Goal: Information Seeking & Learning: Learn about a topic

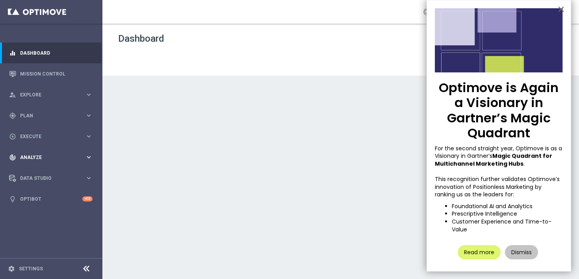
click at [51, 154] on div "track_changes Analyze" at bounding box center [47, 157] width 76 height 7
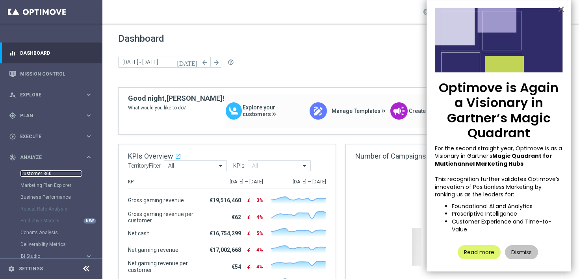
click at [53, 173] on link "Customer 360" at bounding box center [50, 174] width 61 height 6
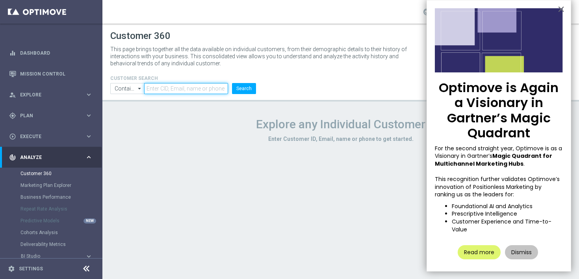
click at [183, 92] on input "text" at bounding box center [186, 88] width 84 height 11
paste input "[EMAIL_ADDRESS][DOMAIN_NAME]"
type input "[EMAIL_ADDRESS][DOMAIN_NAME]"
click at [238, 89] on button "Search" at bounding box center [244, 88] width 24 height 11
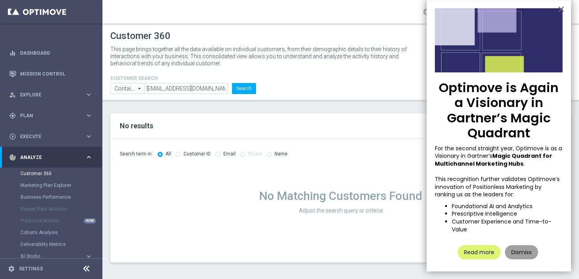
click at [522, 246] on button "Dismiss" at bounding box center [521, 252] width 33 height 14
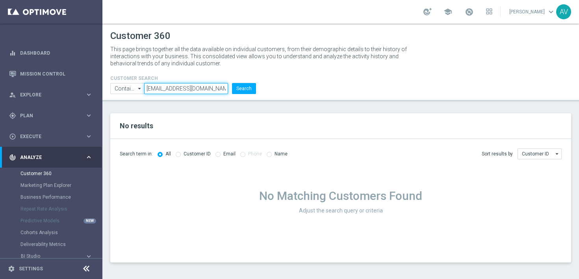
click at [192, 87] on input "[EMAIL_ADDRESS][DOMAIN_NAME]" at bounding box center [186, 88] width 84 height 11
click at [136, 89] on icon "arrow_drop_down" at bounding box center [140, 89] width 8 height 10
click at [217, 154] on input "radio" at bounding box center [217, 153] width 5 height 5
radio input "true"
type input "Contains"
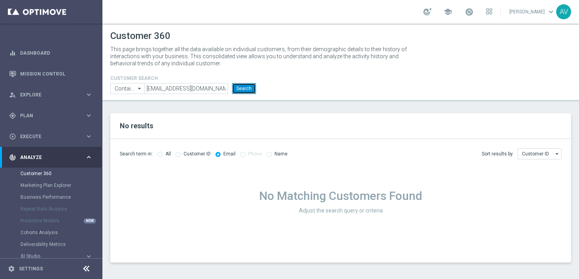
click at [251, 88] on button "Search" at bounding box center [244, 88] width 24 height 11
click at [217, 87] on li "[EMAIL_ADDRESS][DOMAIN_NAME]" at bounding box center [187, 88] width 86 height 11
click at [144, 94] on div at bounding box center [144, 94] width 0 height 0
click at [205, 89] on input "[EMAIL_ADDRESS][DOMAIN_NAME]" at bounding box center [186, 88] width 84 height 11
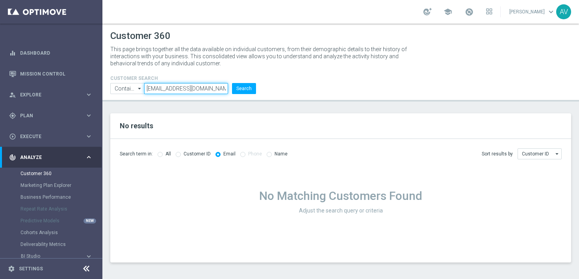
click at [205, 89] on input "[EMAIL_ADDRESS][DOMAIN_NAME]" at bounding box center [186, 88] width 84 height 11
click at [245, 88] on button "Search" at bounding box center [244, 88] width 24 height 11
click at [165, 155] on label "All" at bounding box center [168, 154] width 6 height 6
click at [165, 156] on label "All" at bounding box center [168, 154] width 6 height 6
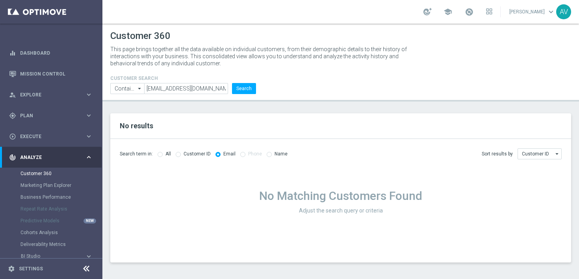
click at [159, 155] on input "radio" at bounding box center [160, 153] width 5 height 5
radio input "true"
radio input "false"
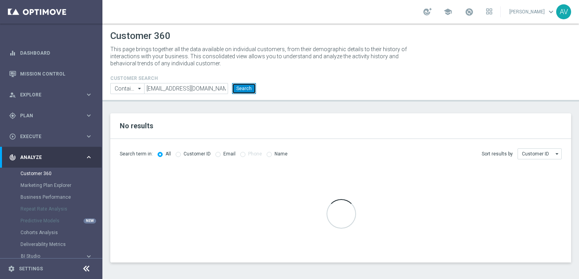
click at [253, 87] on button "Search" at bounding box center [244, 88] width 24 height 11
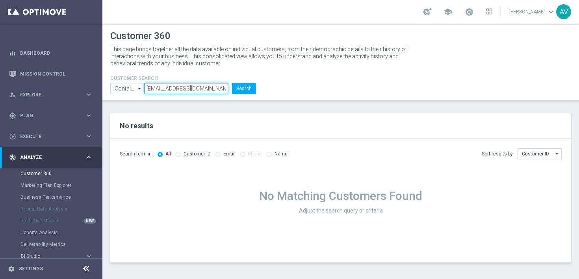
click at [192, 91] on input "[EMAIL_ADDRESS][DOMAIN_NAME]" at bounding box center [186, 88] width 84 height 11
paste input "[EMAIL_ADDRESS][DOMAIN_NAME]"
type input "[EMAIL_ADDRESS][DOMAIN_NAME]"
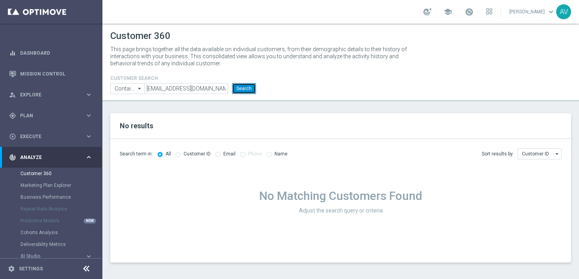
click at [243, 89] on button "Search" at bounding box center [244, 88] width 24 height 11
click at [186, 90] on input "[EMAIL_ADDRESS][DOMAIN_NAME]" at bounding box center [186, 88] width 84 height 11
click at [193, 91] on input "[EMAIL_ADDRESS][DOMAIN_NAME]" at bounding box center [186, 88] width 84 height 11
click at [122, 89] on input "Contains" at bounding box center [127, 88] width 34 height 11
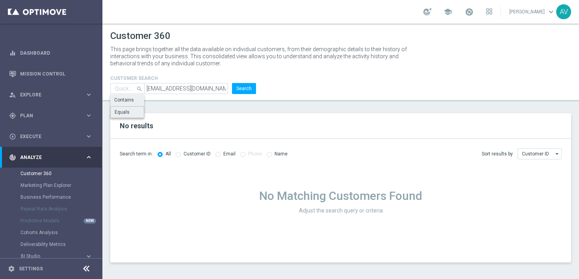
click at [118, 111] on div "Equals" at bounding box center [122, 112] width 15 height 7
type input "Equals"
click at [240, 88] on button "Search" at bounding box center [244, 88] width 24 height 11
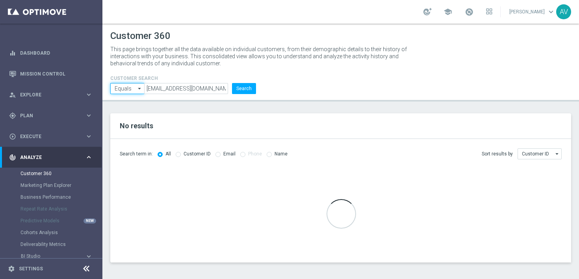
click at [124, 88] on input "Equals" at bounding box center [127, 88] width 34 height 11
click at [123, 100] on div "Contains" at bounding box center [124, 100] width 20 height 7
type input "Contains"
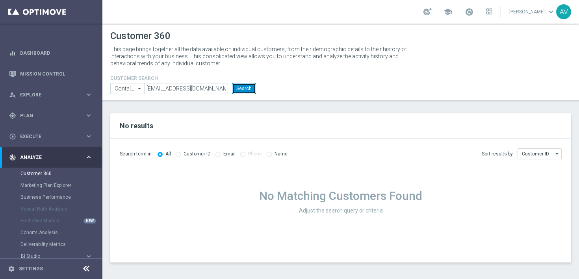
click at [250, 91] on button "Search" at bounding box center [244, 88] width 24 height 11
click at [223, 152] on label "Email" at bounding box center [229, 154] width 12 height 6
click at [217, 154] on input "radio" at bounding box center [217, 153] width 5 height 5
radio input "true"
radio input "false"
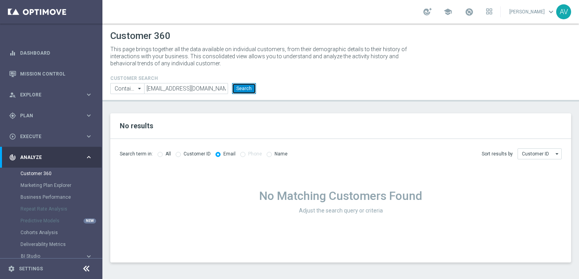
click at [246, 90] on button "Search" at bounding box center [244, 88] width 24 height 11
click at [46, 175] on link "Customer 360" at bounding box center [50, 174] width 61 height 6
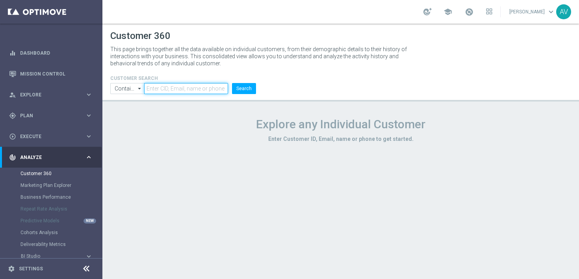
click at [205, 89] on input "text" at bounding box center [186, 88] width 84 height 11
paste input "[EMAIL_ADDRESS][DOMAIN_NAME]"
click at [251, 87] on button "Search" at bounding box center [244, 88] width 24 height 11
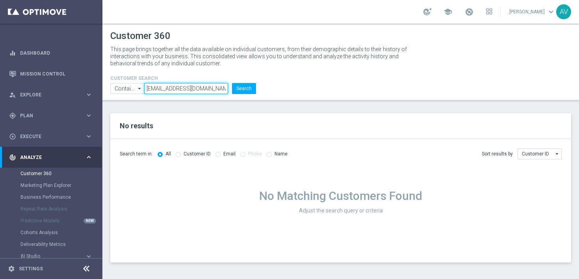
click at [199, 86] on input "[EMAIL_ADDRESS][DOMAIN_NAME]" at bounding box center [186, 88] width 84 height 11
paste input "[EMAIL_ADDRESS]"
click at [245, 88] on button "Search" at bounding box center [244, 88] width 24 height 11
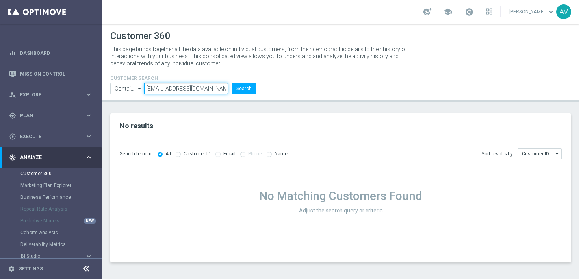
click at [173, 86] on input "[EMAIL_ADDRESS][DOMAIN_NAME]" at bounding box center [186, 88] width 84 height 11
paste input "5061299"
click at [250, 86] on button "Search" at bounding box center [244, 88] width 24 height 11
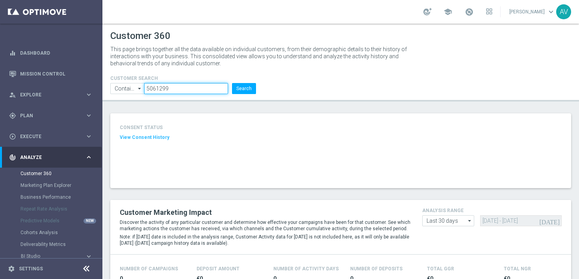
click at [176, 88] on input "5061299" at bounding box center [186, 88] width 84 height 11
paste input "225371260"
click at [248, 91] on button "Search" at bounding box center [244, 88] width 24 height 11
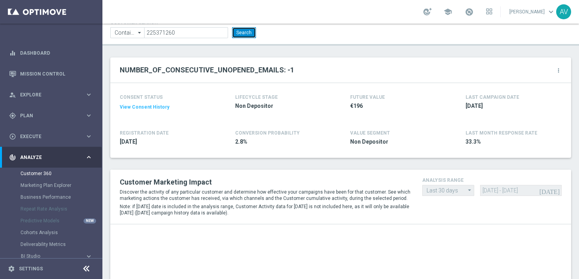
scroll to position [150, 0]
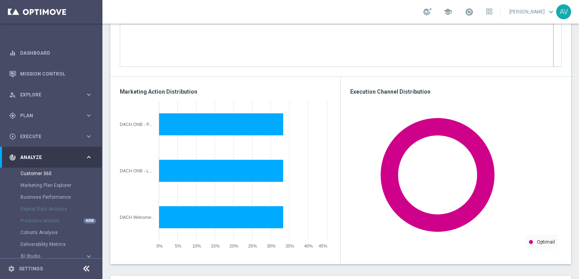
scroll to position [470, 0]
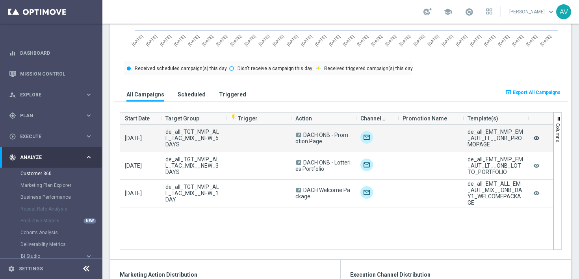
click at [538, 139] on icon "remove_red_eye" at bounding box center [537, 138] width 8 height 10
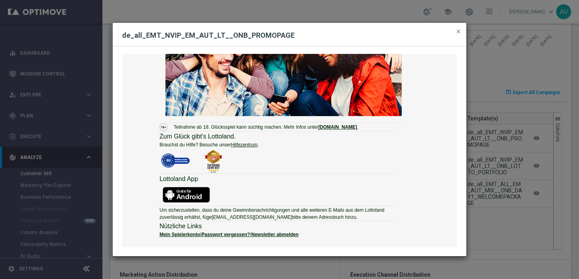
scroll to position [74, 0]
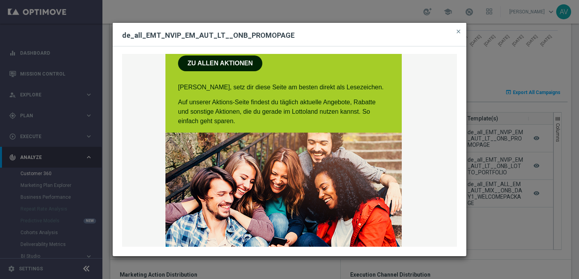
click at [230, 65] on div "Täglich neue Aktionen & Angebote im Lottoland     Rabatte, Gratistipps und mehr…" at bounding box center [289, 150] width 335 height 193
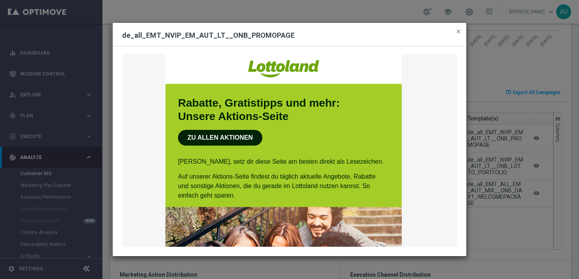
click at [226, 136] on div "Täglich neue Aktionen & Angebote im Lottoland     Rabatte, Gratistipps und mehr…" at bounding box center [289, 150] width 335 height 193
click at [458, 32] on span "close" at bounding box center [458, 31] width 6 height 6
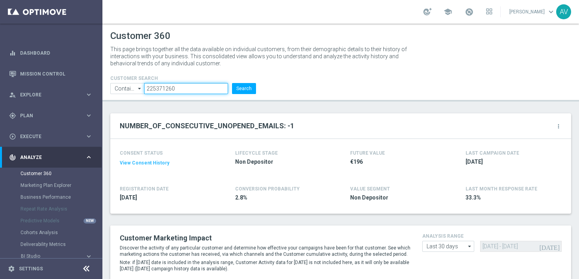
click at [182, 90] on input "225371260" at bounding box center [186, 88] width 84 height 11
paste input "4500496"
click at [246, 88] on button "Search" at bounding box center [244, 88] width 24 height 11
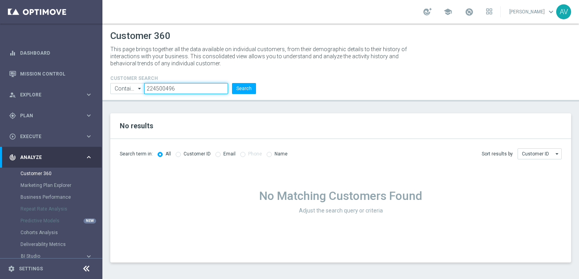
click at [181, 89] on input "224500496" at bounding box center [186, 88] width 84 height 11
paste input "[EMAIL_ADDRESS][DOMAIN_NAME]"
click at [251, 85] on button "Search" at bounding box center [244, 88] width 24 height 11
click at [201, 91] on input "[EMAIL_ADDRESS][DOMAIN_NAME]" at bounding box center [186, 88] width 84 height 11
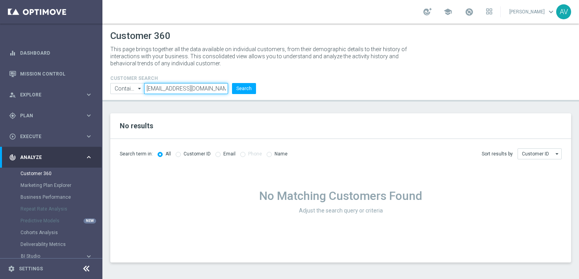
click at [201, 91] on input "[EMAIL_ADDRESS][DOMAIN_NAME]" at bounding box center [186, 88] width 84 height 11
paste input "7282540"
click at [238, 91] on button "Search" at bounding box center [244, 88] width 24 height 11
click at [192, 85] on input "7282540" at bounding box center [186, 88] width 84 height 11
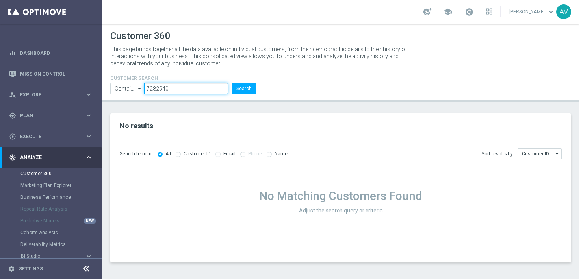
click at [192, 85] on input "7282540" at bounding box center [186, 88] width 84 height 11
paste input "225295935"
click at [246, 85] on button "Search" at bounding box center [244, 88] width 24 height 11
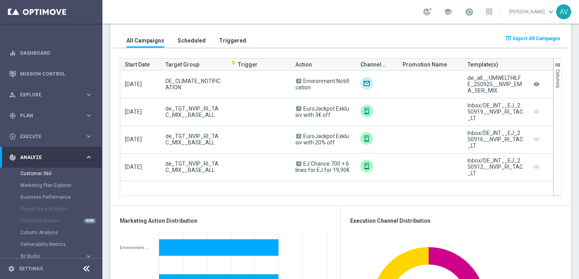
scroll to position [518, 0]
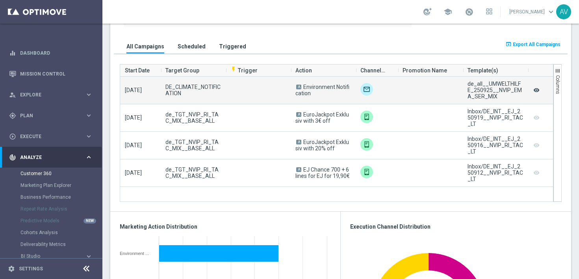
click at [535, 89] on icon "remove_red_eye" at bounding box center [537, 90] width 8 height 10
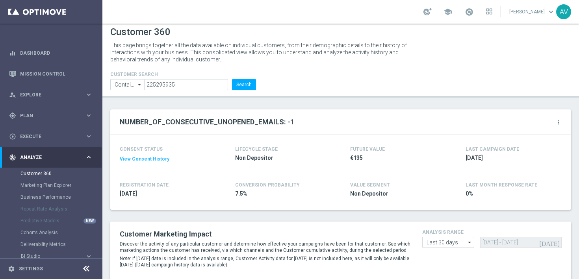
scroll to position [0, 0]
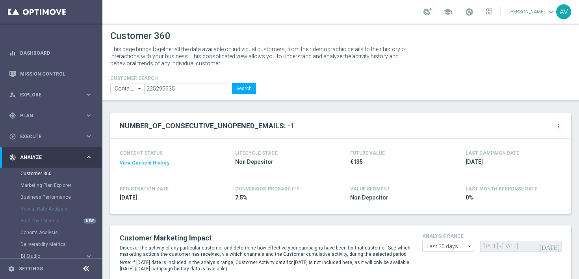
click at [0, 0] on div at bounding box center [0, 0] width 0 height 0
click at [186, 90] on input "225295935" at bounding box center [186, 88] width 84 height 11
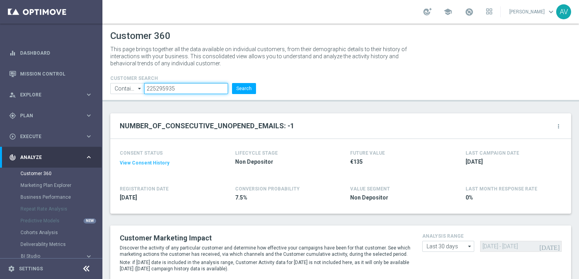
paste input "326946"
click at [227, 88] on input "225326946" at bounding box center [186, 88] width 84 height 11
click at [236, 88] on button "Search" at bounding box center [244, 88] width 24 height 11
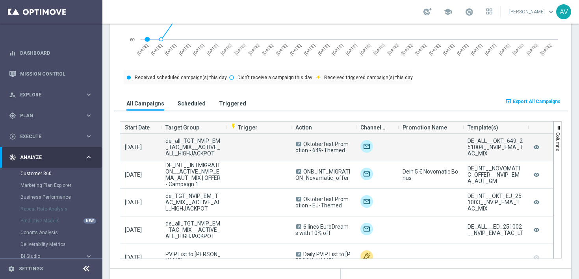
scroll to position [440, 0]
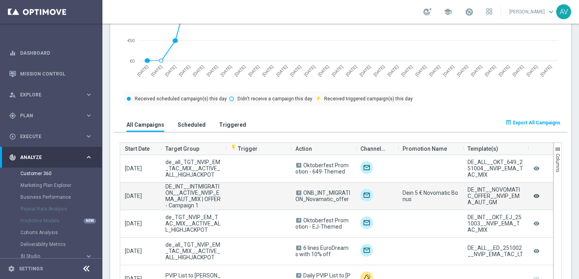
click at [536, 197] on icon "remove_red_eye" at bounding box center [537, 196] width 8 height 10
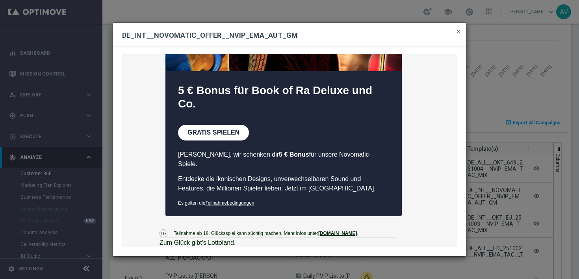
scroll to position [0, 0]
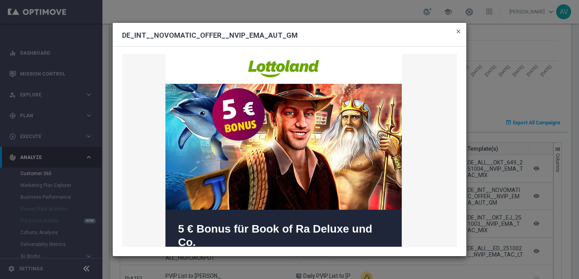
click at [458, 32] on span "close" at bounding box center [458, 31] width 6 height 6
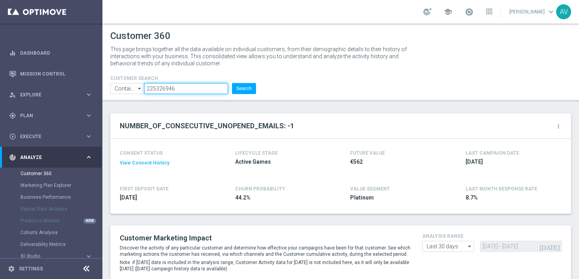
click at [195, 91] on input "225326946" at bounding box center [186, 88] width 84 height 11
paste input "[EMAIL_ADDRESS][DOMAIN_NAME]"
click at [236, 92] on button "Search" at bounding box center [244, 88] width 24 height 11
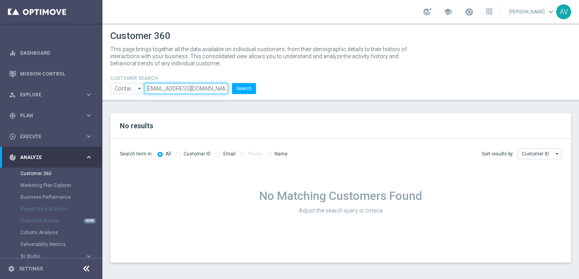
click at [203, 89] on input "[EMAIL_ADDRESS][DOMAIN_NAME]" at bounding box center [186, 88] width 84 height 11
paste input "223271962"
click at [242, 90] on button "Search" at bounding box center [244, 88] width 24 height 11
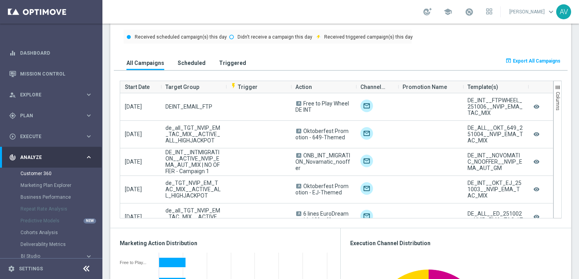
click at [191, 64] on h3 "Scheduled" at bounding box center [192, 62] width 28 height 7
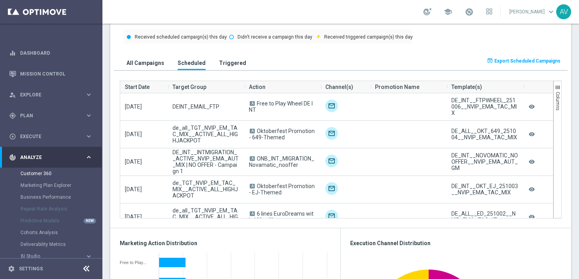
click at [231, 65] on h3 "Triggered" at bounding box center [232, 62] width 27 height 7
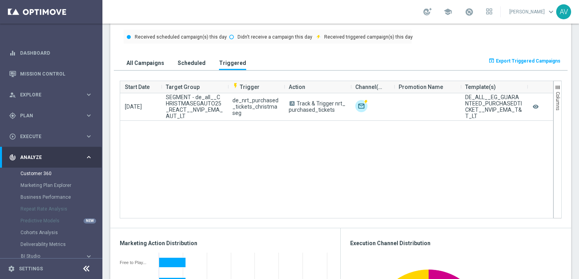
click at [189, 63] on h3 "Scheduled" at bounding box center [192, 62] width 28 height 7
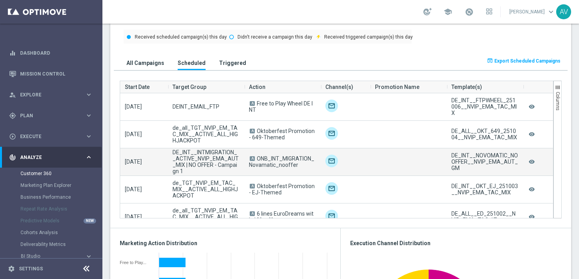
click at [266, 156] on span "ONB_INT_MIGRATION_Novamatic_nooffer" at bounding box center [281, 162] width 65 height 13
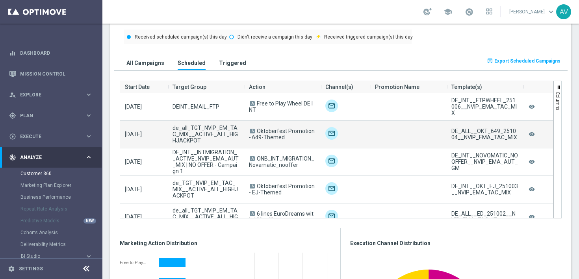
click at [187, 148] on div "[DATE] de_all_TGT_NVIP_EM_TAC_MIX__ACTIVE_ALL_HIGHJACKPOT A Oktoberfest Promoti…" at bounding box center [337, 135] width 434 height 28
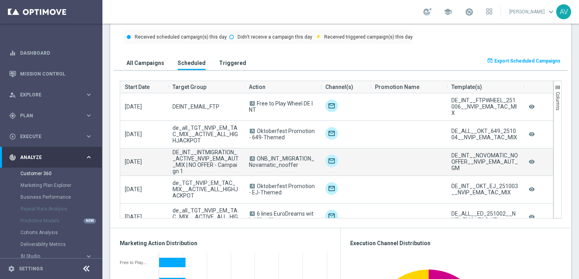
click at [185, 160] on span "DE_INT__INTMIGRATION__ACTIVE_NVIP_EMA_AUT_MIX | NO OFFER - Campaign 1" at bounding box center [206, 161] width 67 height 25
copy span "DE_INT__INTMIGRATION__ACTIVE_NVIP_EMA_AUT_MIX | NO OFFER - Campaign 1"
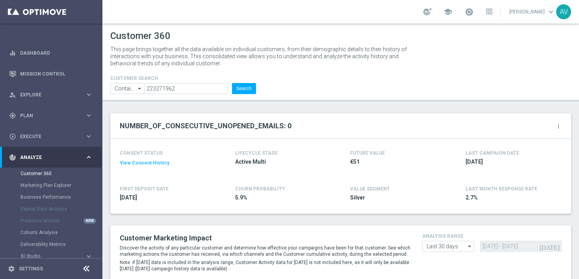
scroll to position [22, 0]
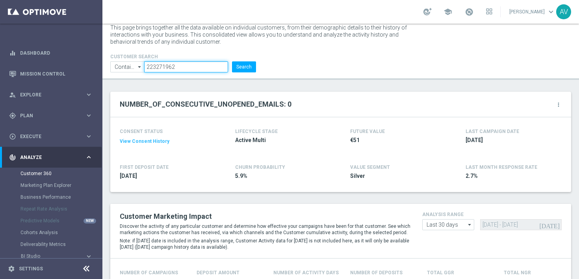
click at [194, 66] on input "223271962" at bounding box center [186, 66] width 84 height 11
paste input "59874"
type input "223259874"
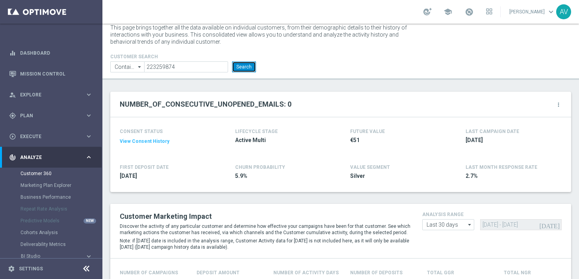
click at [239, 65] on button "Search" at bounding box center [244, 66] width 24 height 11
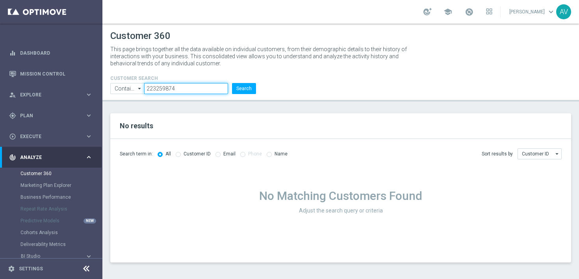
click at [177, 89] on input "223259874" at bounding box center [186, 88] width 84 height 11
paste input "4862278"
click at [239, 90] on button "Search" at bounding box center [244, 88] width 24 height 11
click at [180, 87] on input "224862278" at bounding box center [186, 88] width 84 height 11
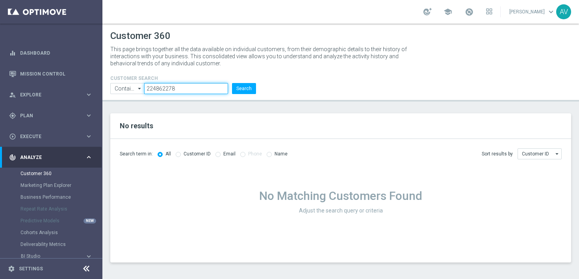
click at [180, 87] on input "224862278" at bounding box center [186, 88] width 84 height 11
paste input "561490"
type input "2561490"
click at [247, 87] on button "Search" at bounding box center [244, 88] width 24 height 11
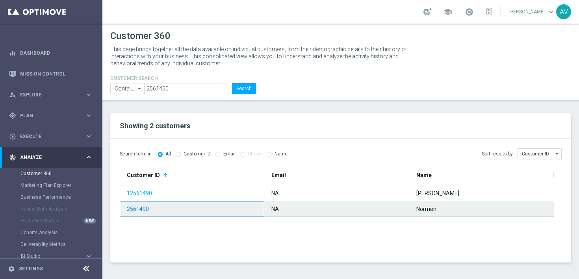
click at [142, 209] on link "2561490" at bounding box center [138, 209] width 22 height 6
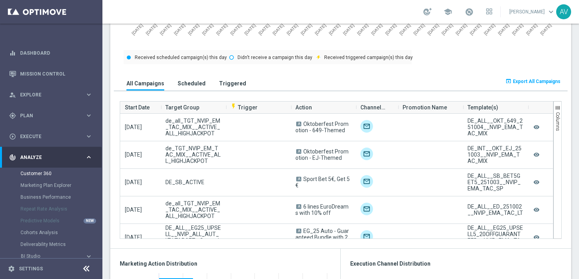
click at [200, 80] on h3 "Scheduled" at bounding box center [192, 83] width 28 height 7
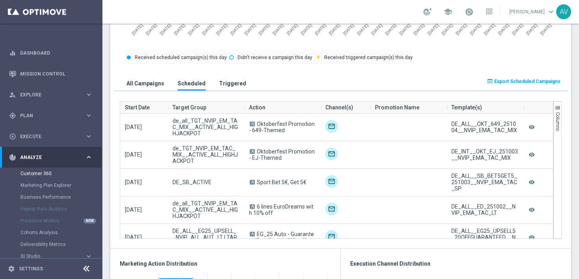
click at [147, 85] on h3 "All Campaigns" at bounding box center [145, 83] width 38 height 7
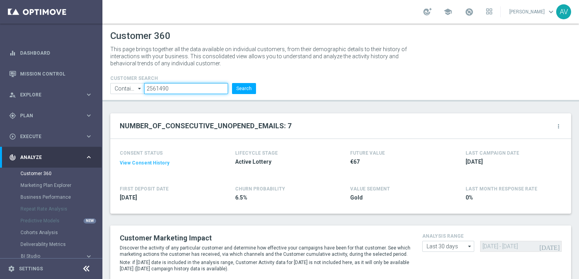
click at [188, 88] on input "2561490" at bounding box center [186, 88] width 84 height 11
paste input "24862278"
click at [240, 89] on button "Search" at bounding box center [244, 88] width 24 height 11
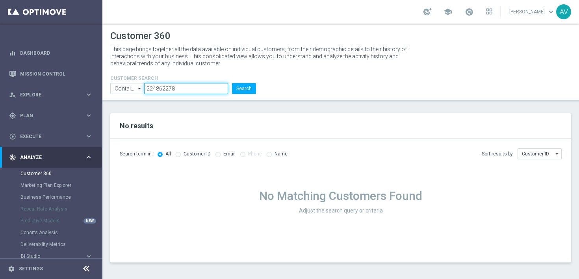
click at [183, 84] on input "224862278" at bounding box center [186, 88] width 84 height 11
paste input "5295935"
type input "225295935"
click at [242, 89] on button "Search" at bounding box center [244, 88] width 24 height 11
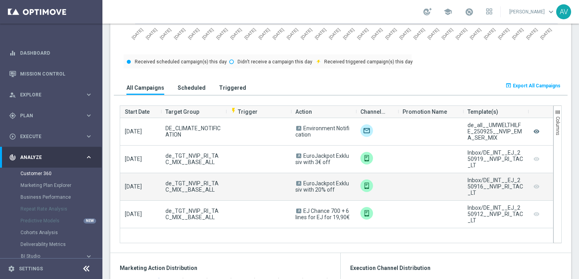
scroll to position [501, 0]
